Goal: Navigation & Orientation: Find specific page/section

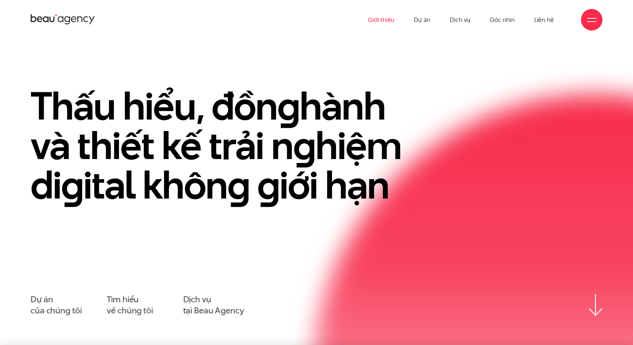
click at [392, 20] on link "Giới thiệu" at bounding box center [381, 20] width 27 height 40
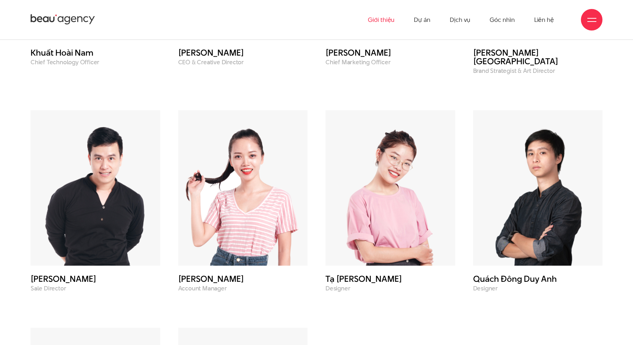
scroll to position [2857, 0]
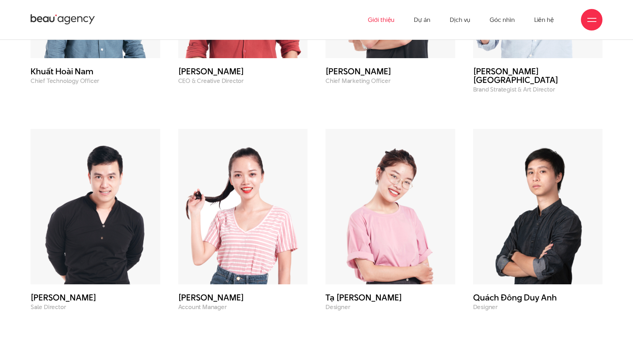
click at [380, 168] on img at bounding box center [391, 207] width 130 height 156
click at [362, 294] on h3 "Tạ [PERSON_NAME]" at bounding box center [391, 298] width 130 height 9
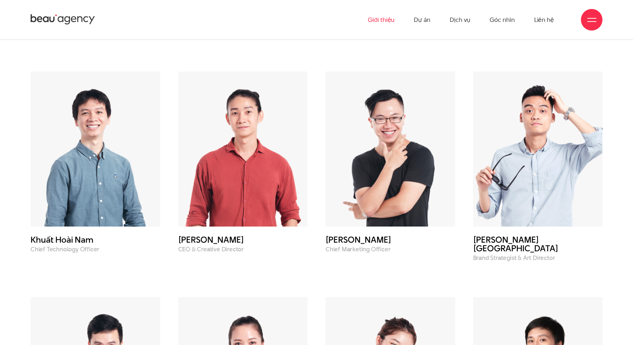
scroll to position [2659, 0]
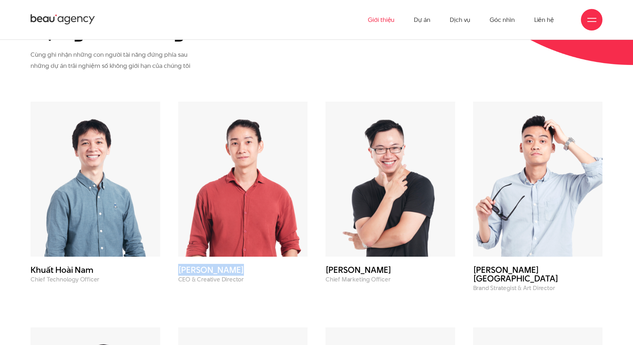
drag, startPoint x: 196, startPoint y: 236, endPoint x: 244, endPoint y: 236, distance: 48.2
click at [244, 236] on div "[PERSON_NAME] CEO & Creative Director" at bounding box center [243, 197] width 148 height 190
copy h3 "[PERSON_NAME]"
click at [454, 21] on link "Dịch vụ" at bounding box center [460, 20] width 20 height 40
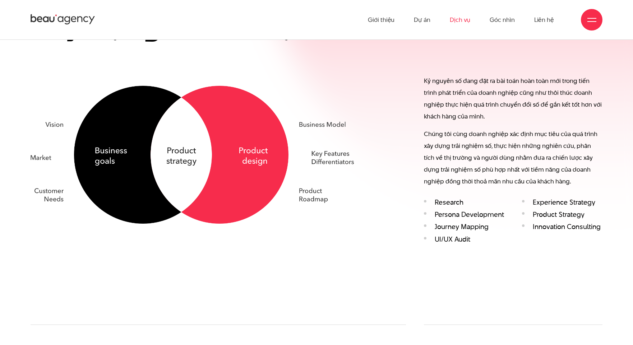
scroll to position [651, 0]
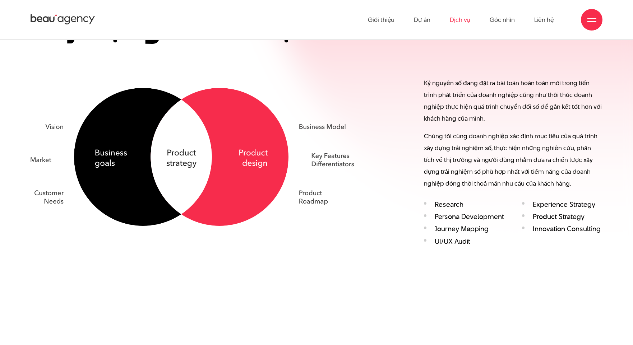
click at [236, 249] on div "Xây dựn g chiến lược số Dịch vụ 01/ Kỷ nguyên số đang đặt ra bài toán hoàn toàn…" at bounding box center [317, 159] width 572 height 336
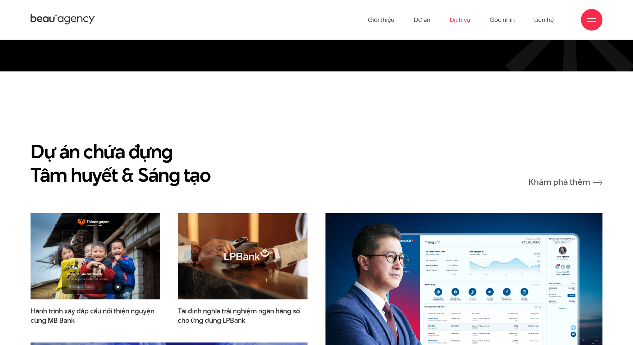
scroll to position [1950, 0]
